Goal: Find specific page/section: Find specific page/section

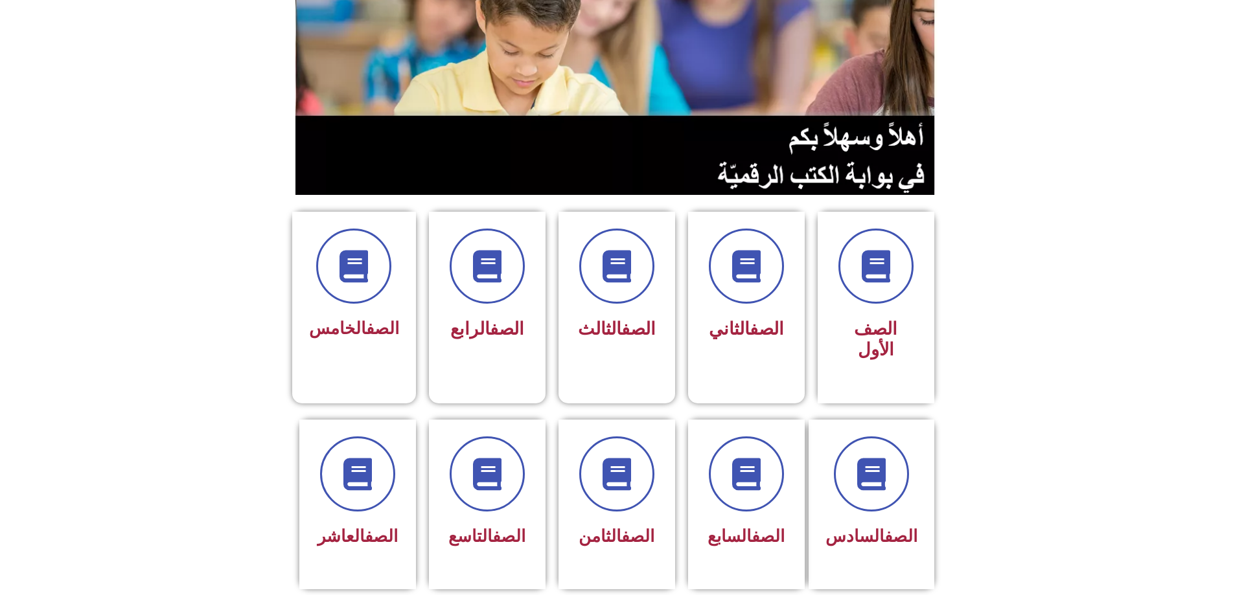
scroll to position [130, 0]
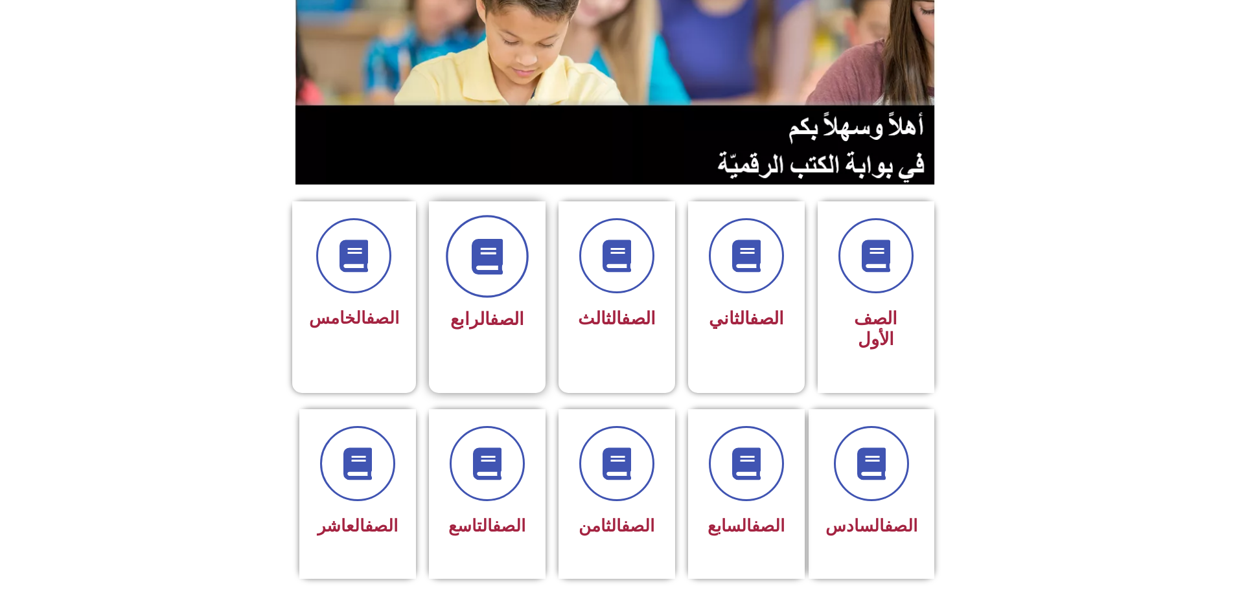
click at [493, 239] on icon at bounding box center [487, 257] width 36 height 36
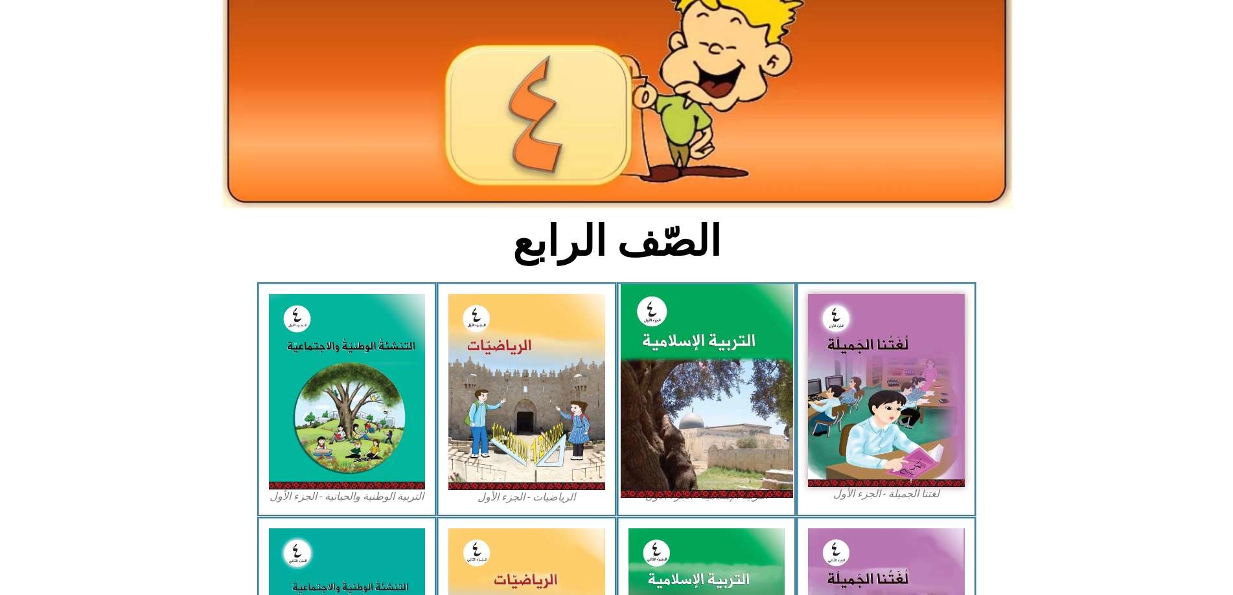
scroll to position [194, 0]
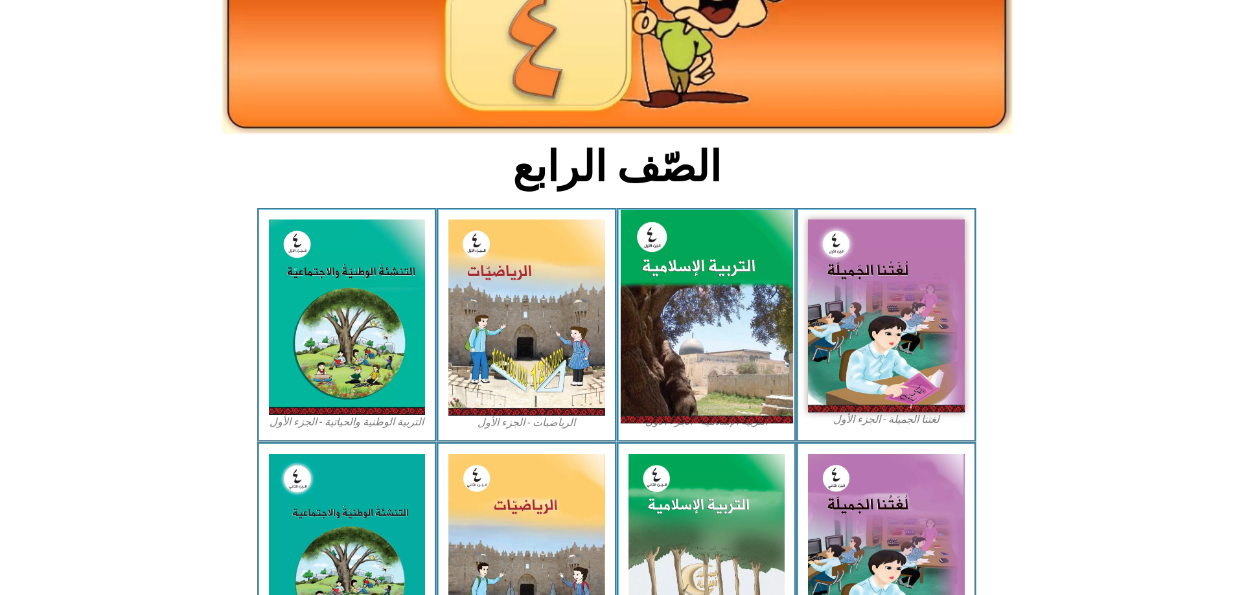
click at [691, 283] on img at bounding box center [706, 317] width 172 height 214
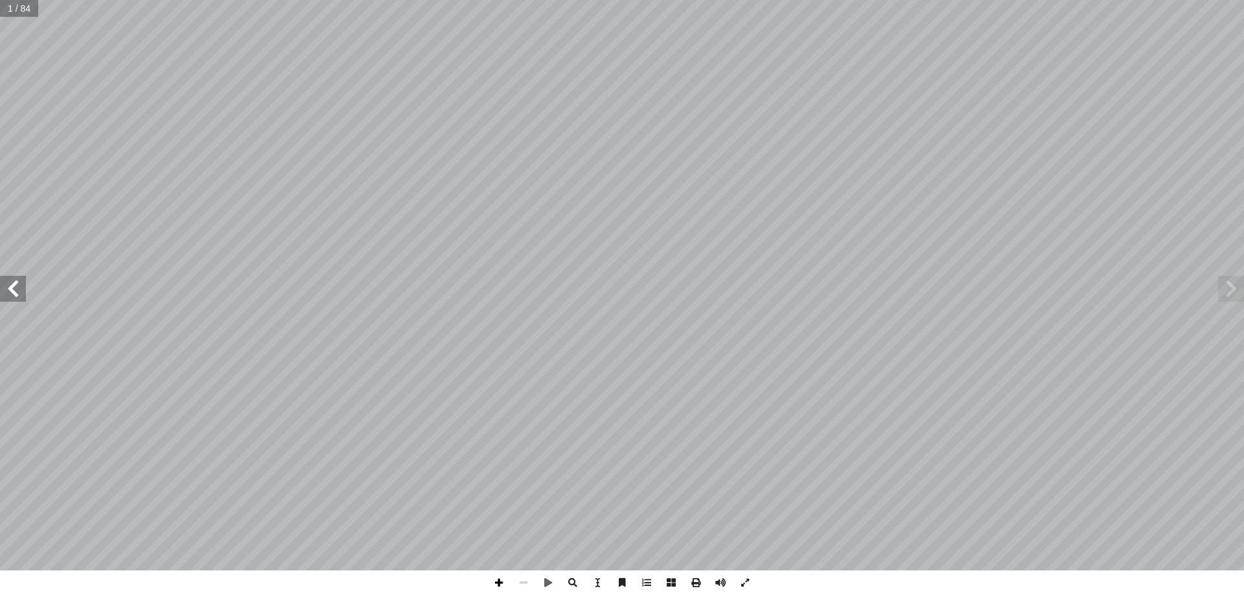
click at [501, 588] on span at bounding box center [498, 583] width 25 height 25
click at [523, 579] on span at bounding box center [523, 583] width 25 height 25
click at [19, 299] on span at bounding box center [13, 289] width 26 height 26
click at [12, 295] on span at bounding box center [13, 289] width 26 height 26
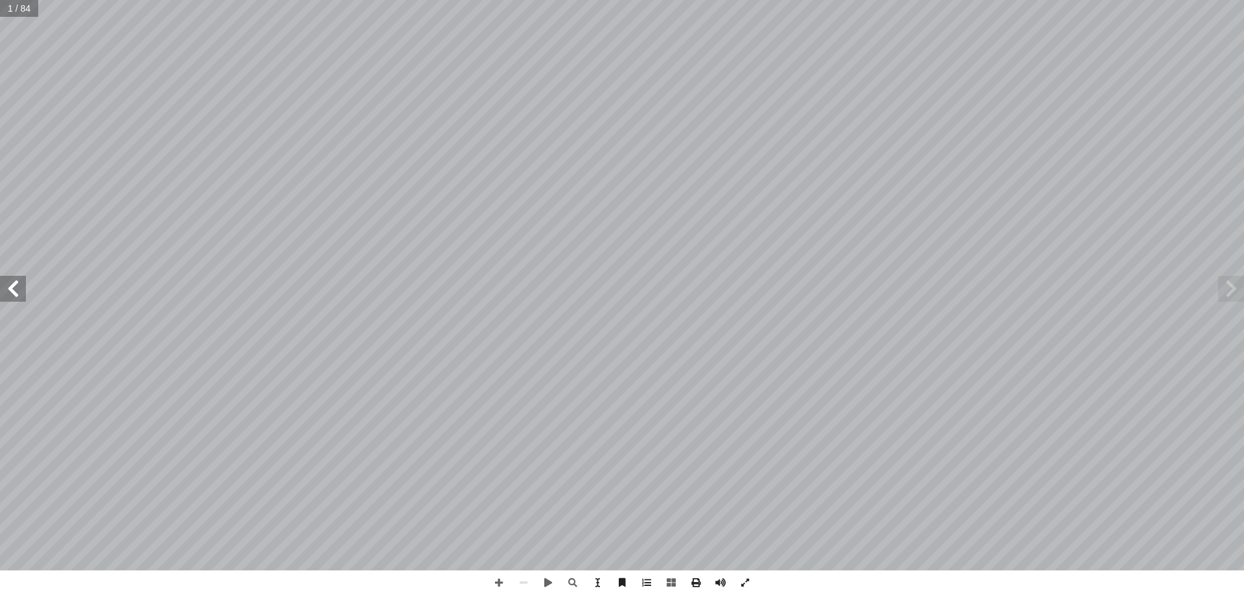
click at [12, 296] on span at bounding box center [13, 289] width 26 height 26
click at [12, 297] on span at bounding box center [13, 289] width 26 height 26
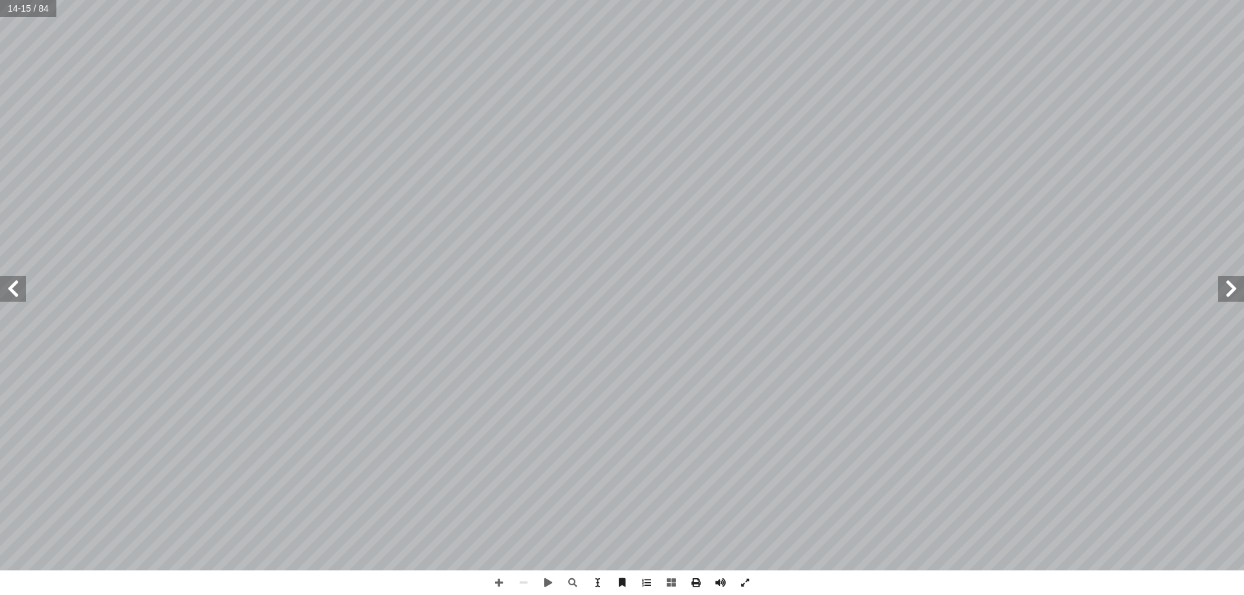
click at [12, 297] on span at bounding box center [13, 289] width 26 height 26
